Goal: Information Seeking & Learning: Learn about a topic

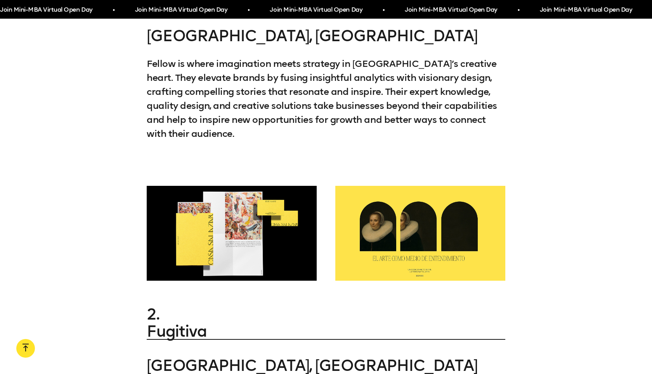
scroll to position [1183, 0]
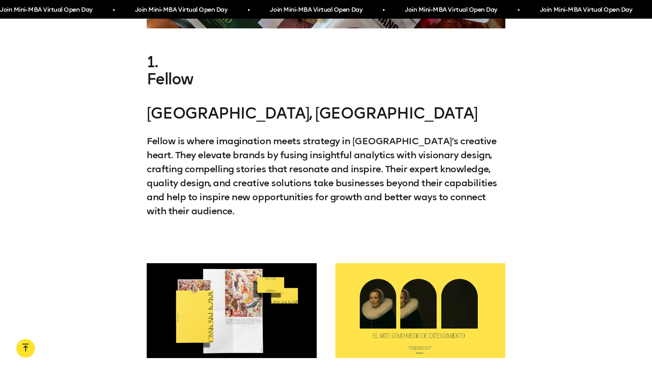
click at [177, 71] on link "Fellow" at bounding box center [326, 78] width 359 height 17
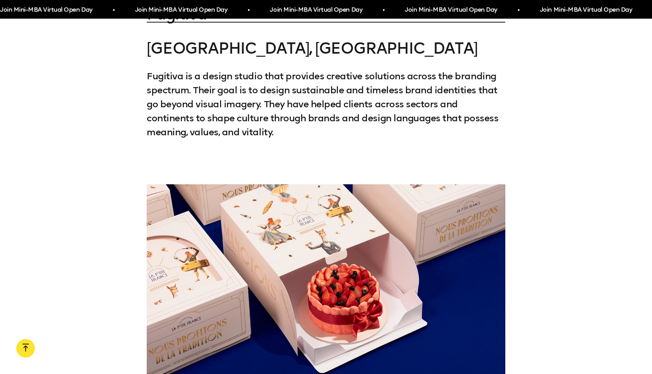
scroll to position [1567, 0]
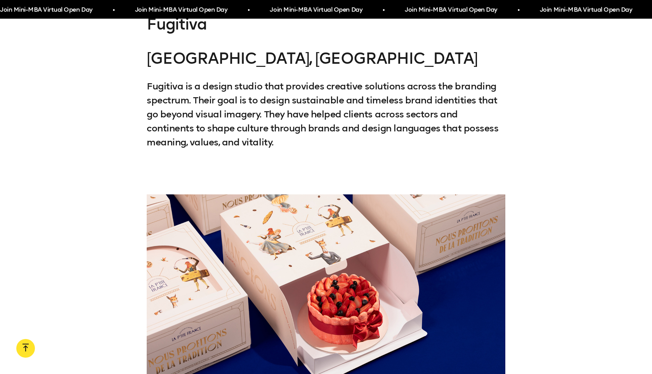
click at [185, 26] on link "Fugitiva" at bounding box center [326, 24] width 359 height 17
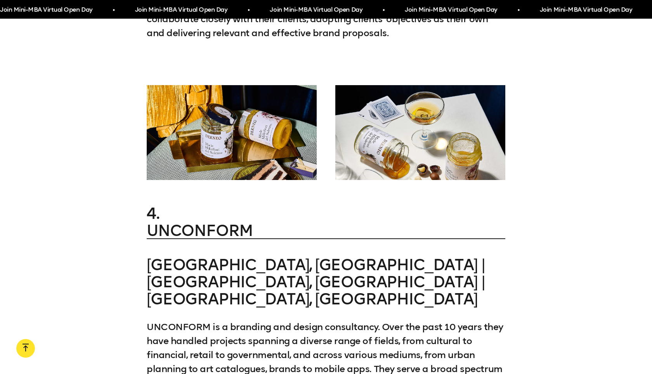
scroll to position [2058, 0]
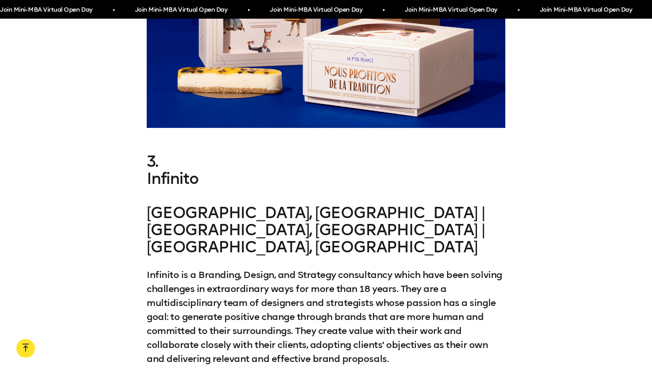
click at [175, 177] on link "Infinito" at bounding box center [326, 178] width 359 height 17
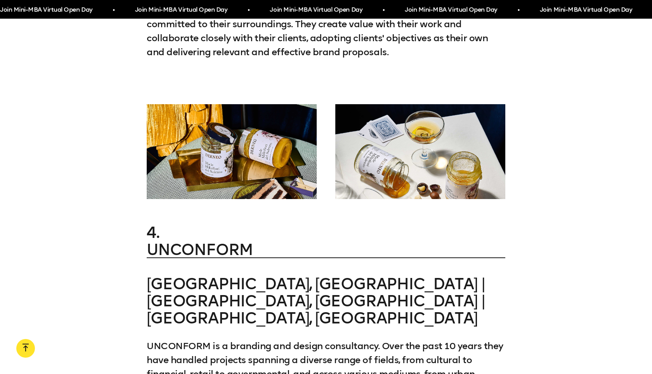
scroll to position [2413, 0]
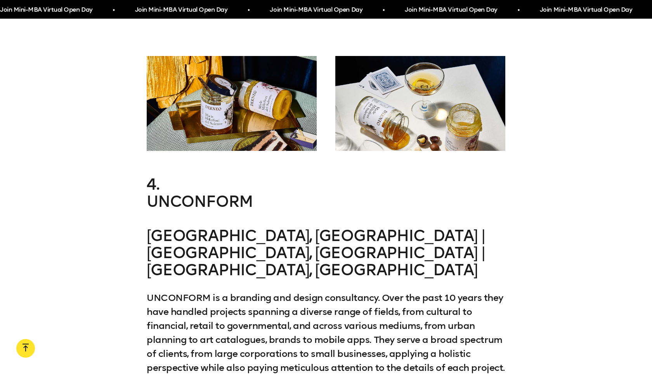
click at [227, 193] on link "UNCONFORM" at bounding box center [326, 201] width 359 height 17
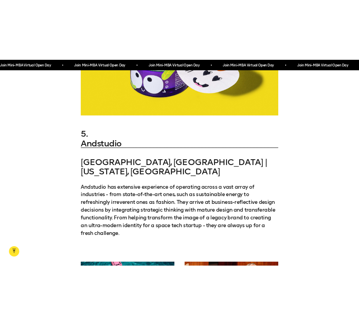
scroll to position [3074, 0]
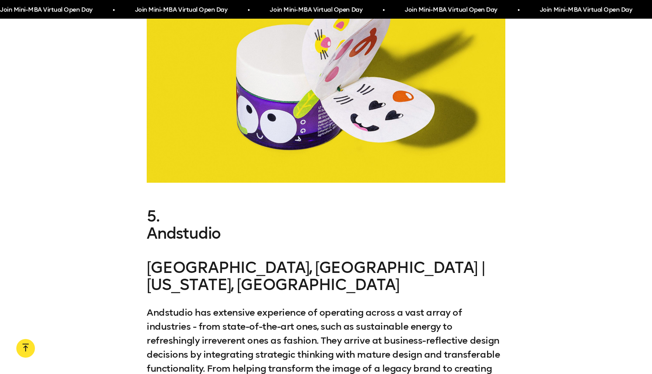
click at [196, 224] on link "Andstudio" at bounding box center [326, 232] width 359 height 17
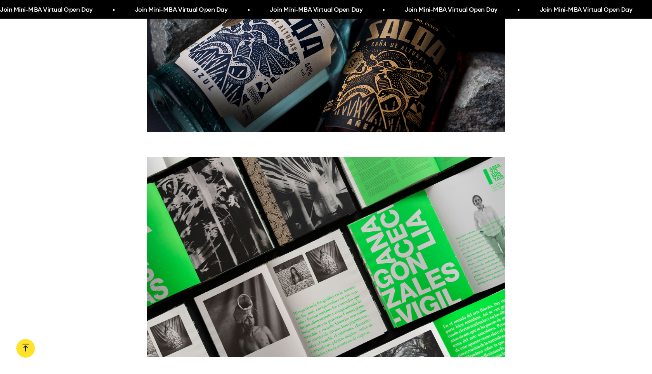
scroll to position [4111, 0]
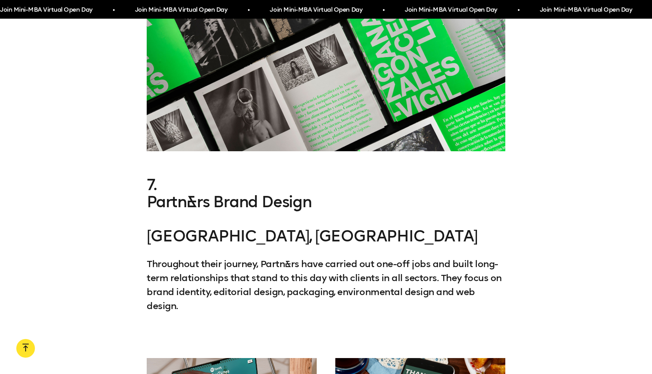
click at [279, 193] on link "Partn&rs Brand Design" at bounding box center [326, 201] width 359 height 17
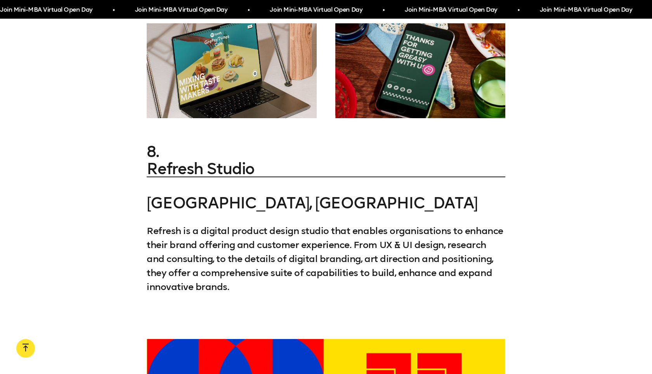
scroll to position [4490, 0]
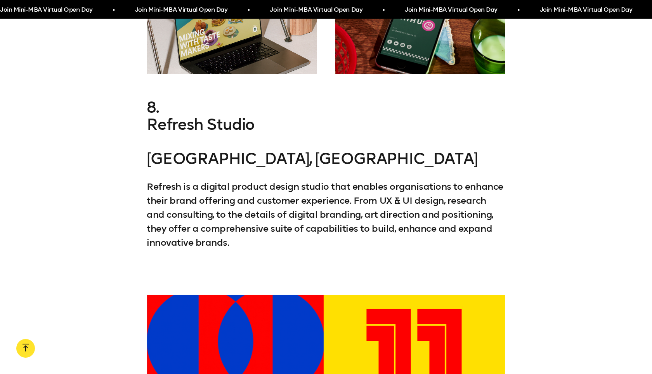
click at [235, 116] on link "Refresh Studio" at bounding box center [326, 124] width 359 height 17
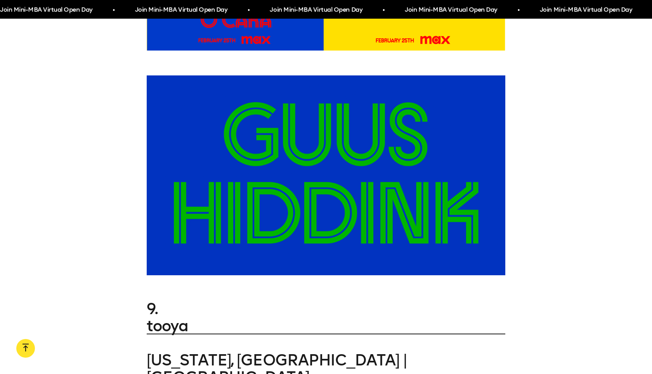
scroll to position [5044, 0]
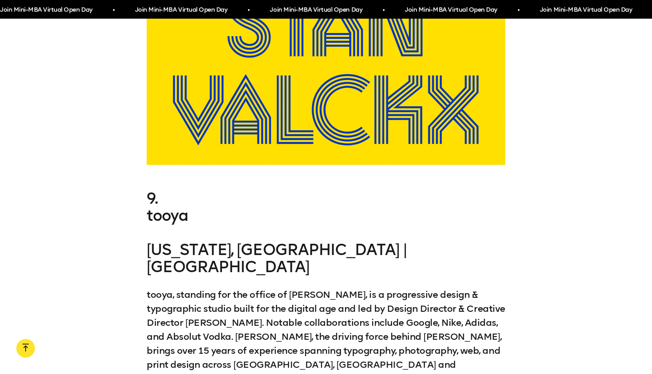
click at [179, 207] on link "tooya" at bounding box center [326, 215] width 359 height 17
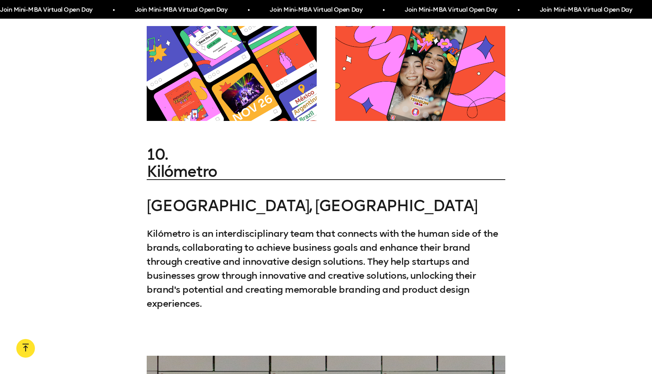
scroll to position [5435, 0]
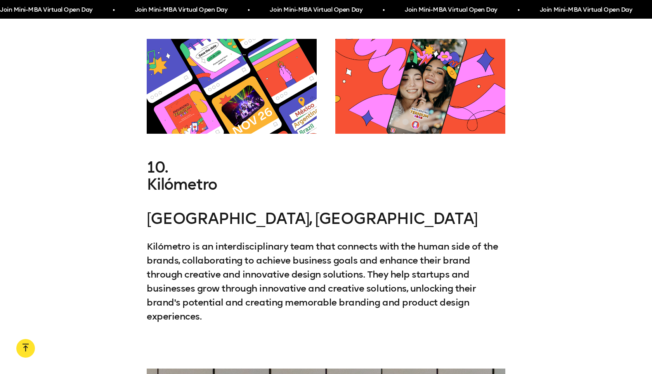
click at [182, 176] on link "Kilómetro" at bounding box center [326, 184] width 359 height 17
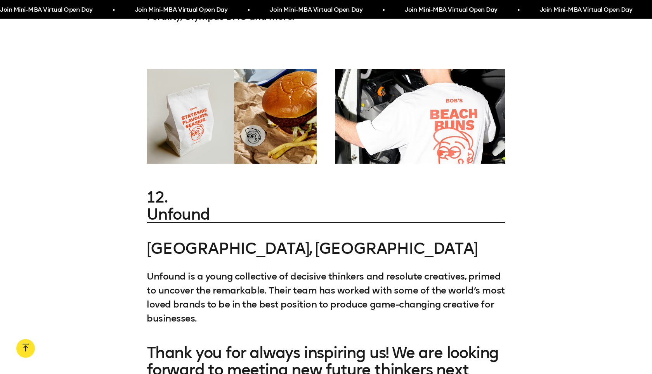
scroll to position [6323, 0]
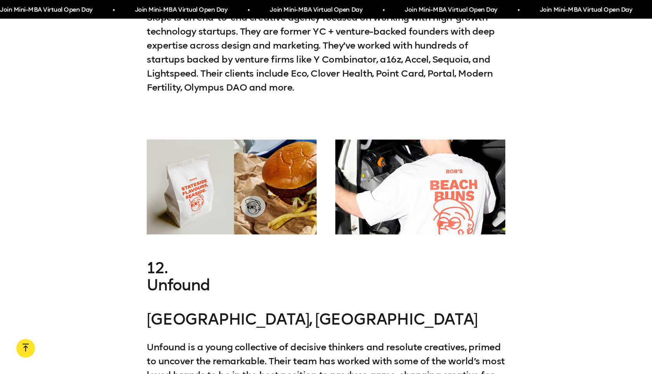
click at [180, 276] on link "Unfound" at bounding box center [326, 284] width 359 height 17
